Goal: Transaction & Acquisition: Purchase product/service

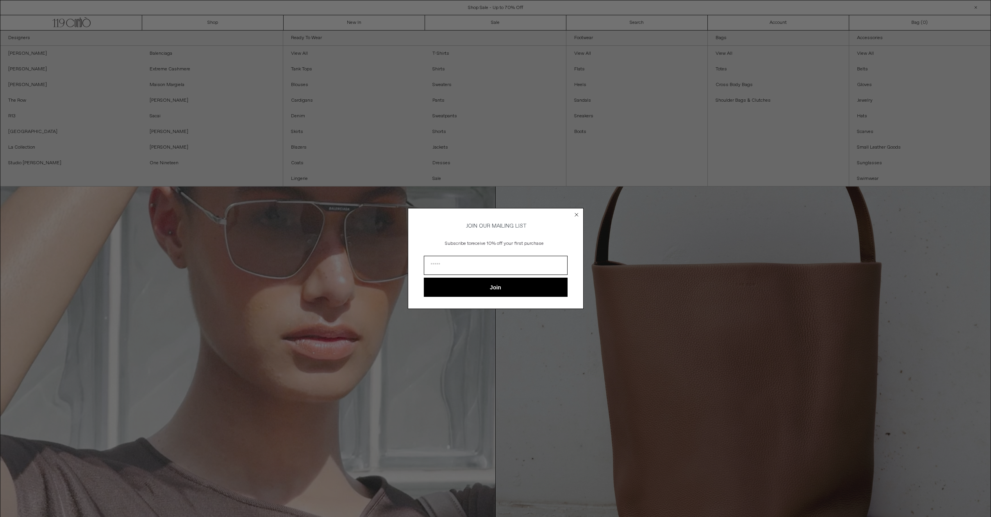
click at [568, 214] on form "JOIN OUR MAILING LIST Subscribe to receive 10% off your first purchase Join ***…" at bounding box center [496, 258] width 176 height 101
click at [571, 214] on form "JOIN OUR MAILING LIST Subscribe to receive 10% off your first purchase Join ***…" at bounding box center [496, 258] width 176 height 101
click at [574, 212] on circle "Close dialog" at bounding box center [576, 214] width 7 height 7
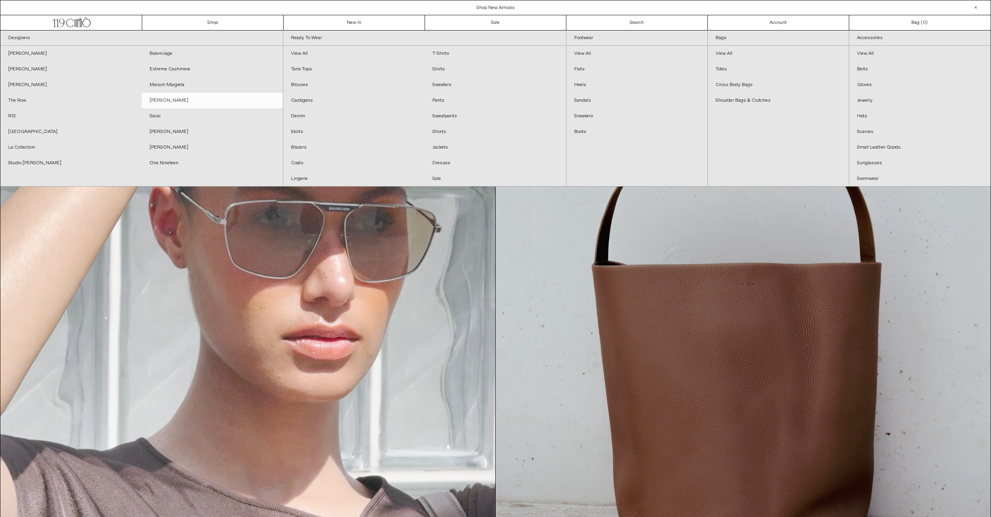
click at [162, 101] on link "[PERSON_NAME]" at bounding box center [212, 101] width 141 height 16
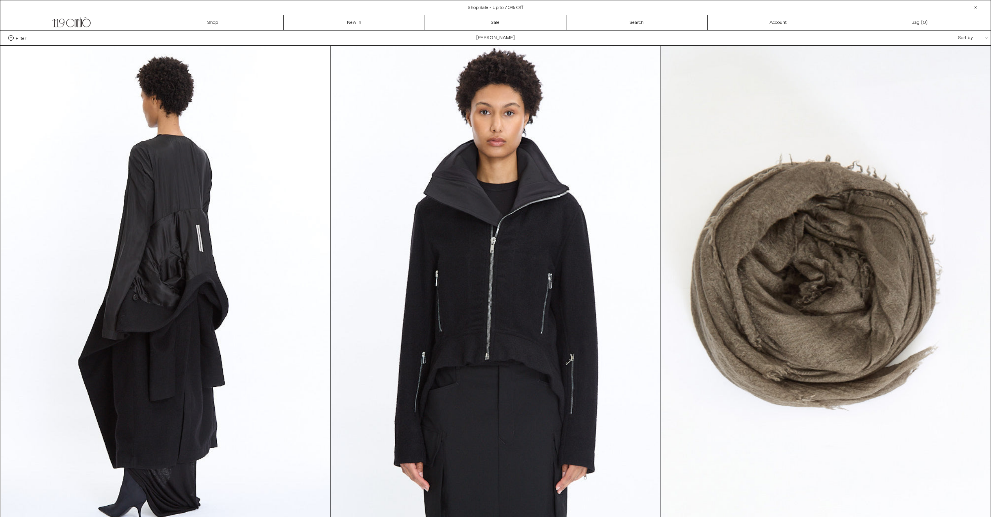
click at [965, 37] on div "Sort by .cls-1{fill:#231f20}" at bounding box center [948, 37] width 70 height 15
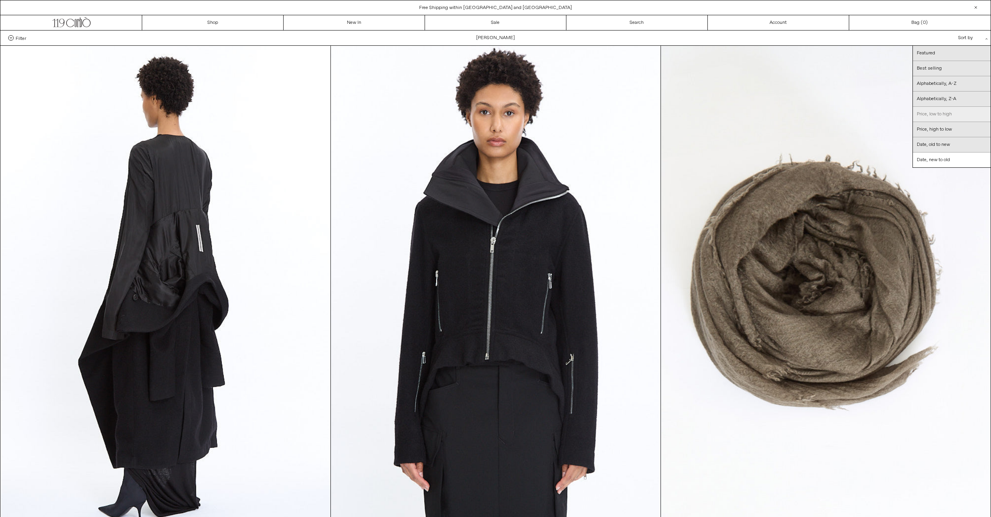
click at [956, 114] on link "Price, low to high" at bounding box center [952, 114] width 78 height 15
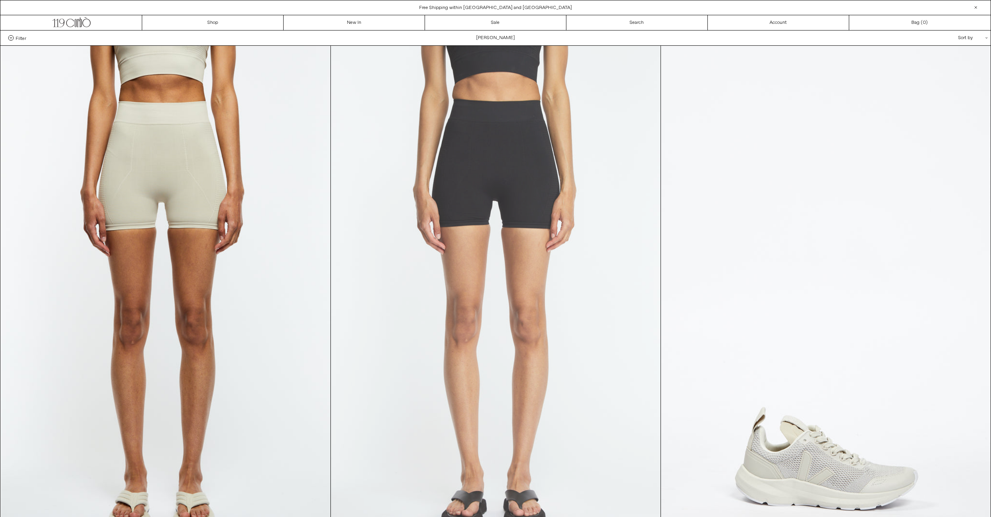
click at [621, 146] on at bounding box center [496, 293] width 330 height 495
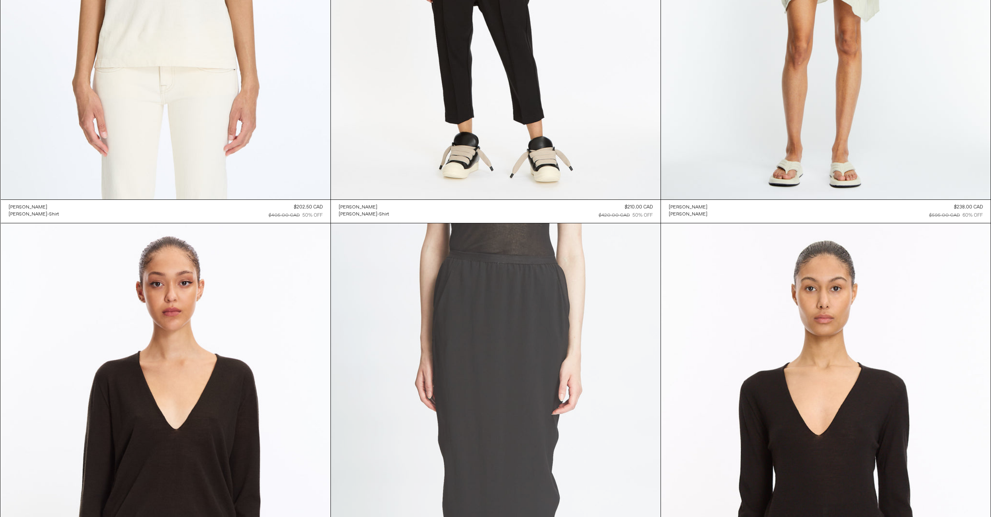
scroll to position [820, 0]
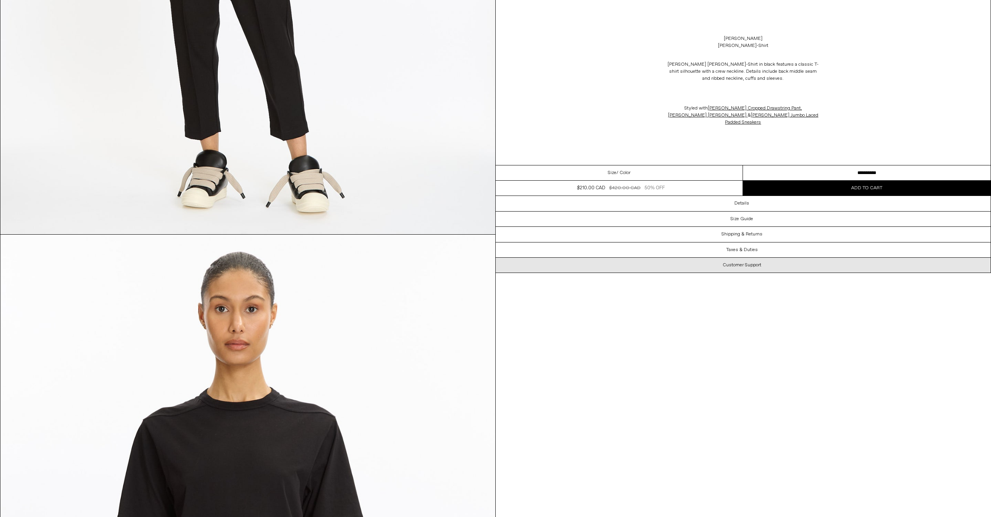
scroll to position [117, 0]
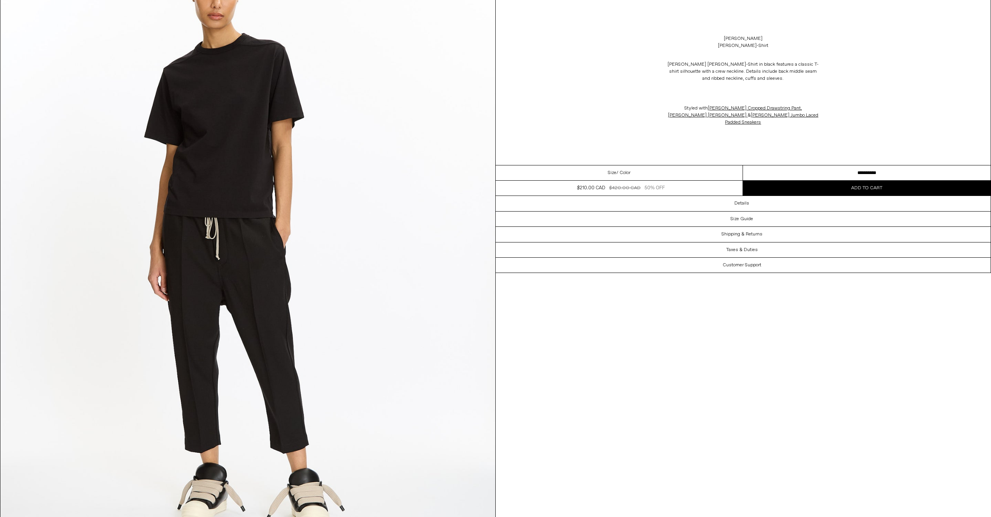
click at [800, 165] on select "**********" at bounding box center [867, 172] width 248 height 15
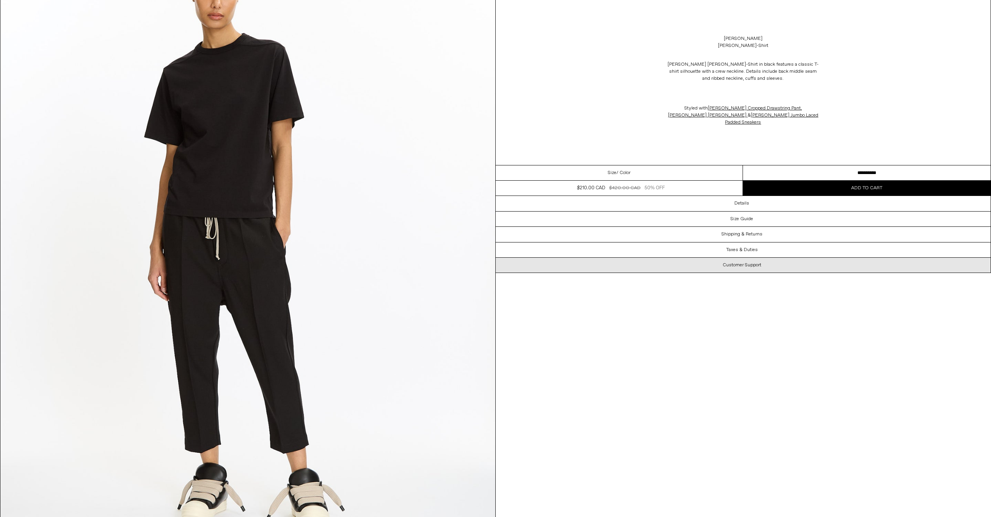
drag, startPoint x: 733, startPoint y: 320, endPoint x: 724, endPoint y: 264, distance: 57.1
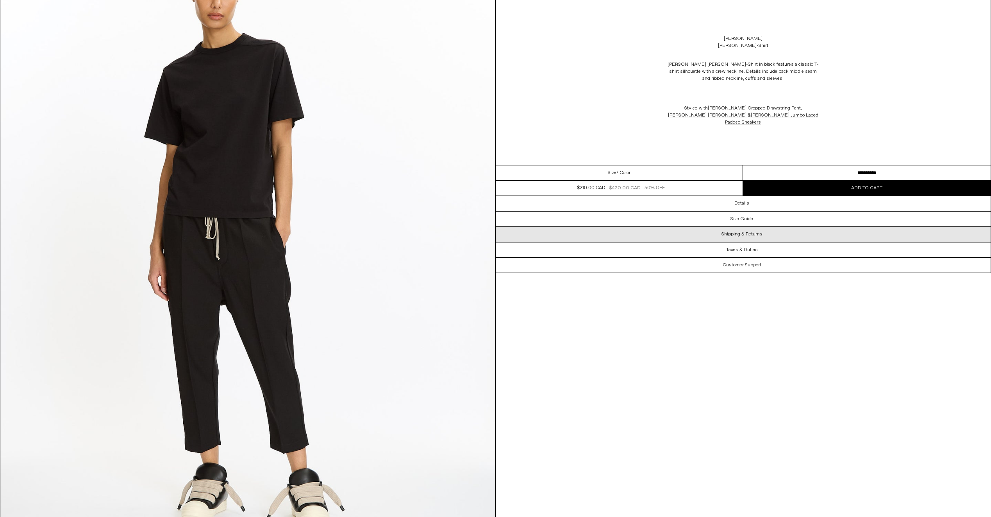
click at [738, 227] on div "Shipping & Returns" at bounding box center [743, 234] width 495 height 15
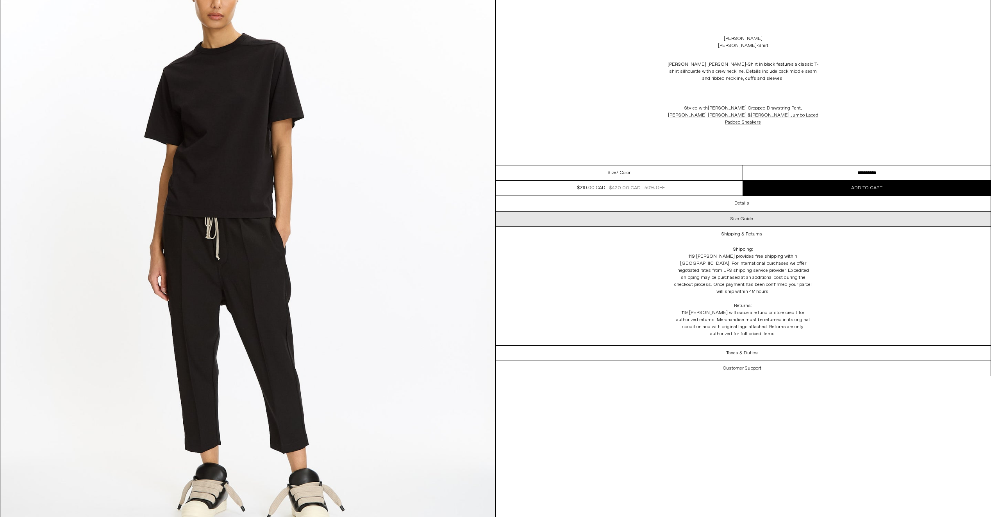
click at [738, 218] on div "Size Guide" at bounding box center [743, 218] width 495 height 15
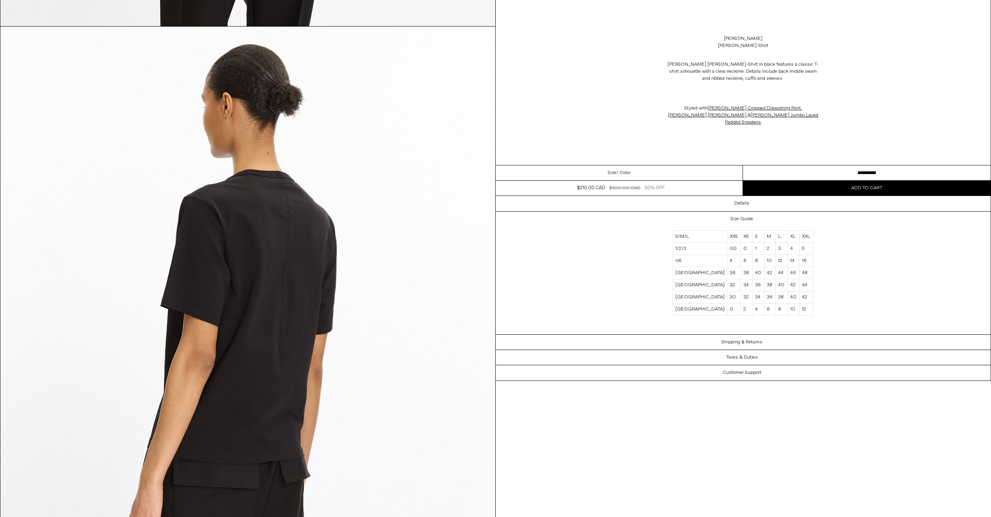
scroll to position [2266, 0]
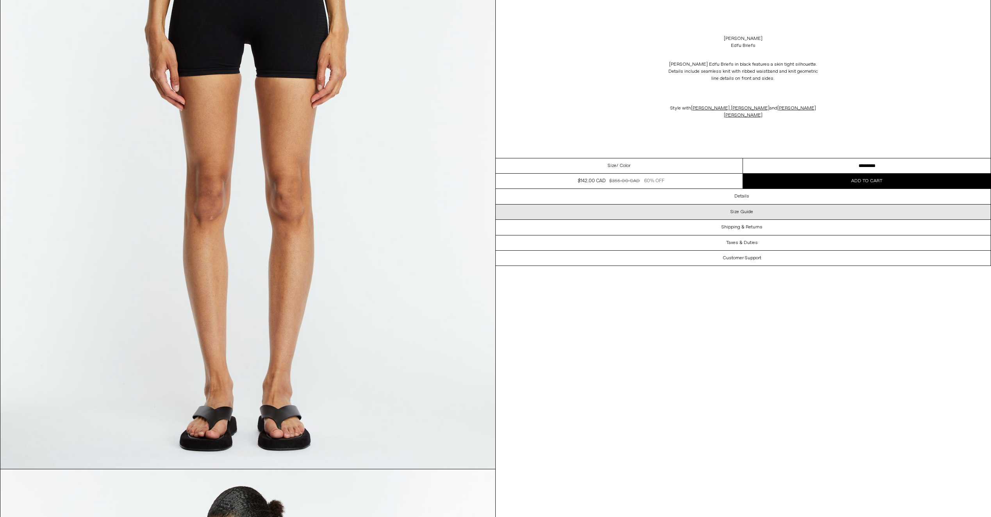
click at [758, 207] on div "Size Guide" at bounding box center [743, 211] width 495 height 15
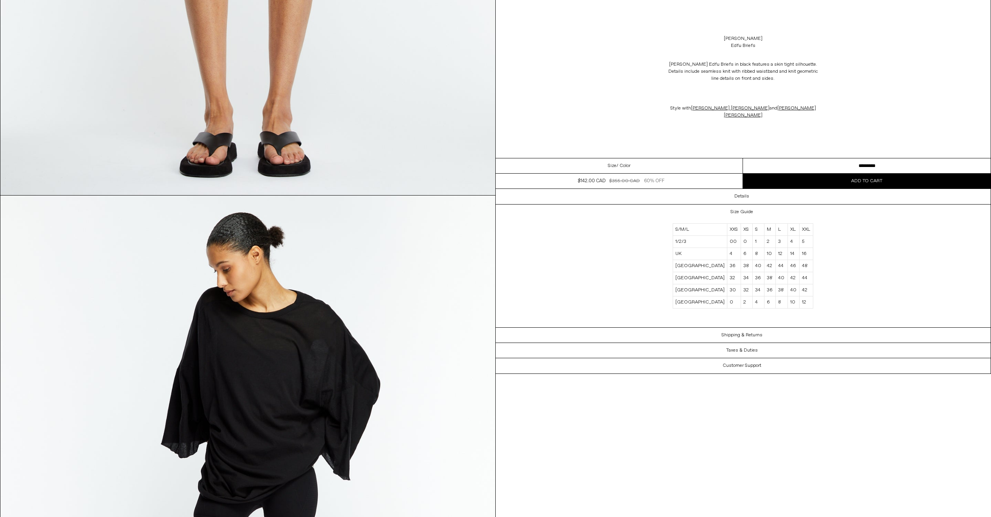
scroll to position [703, 0]
